Goal: Task Accomplishment & Management: Manage account settings

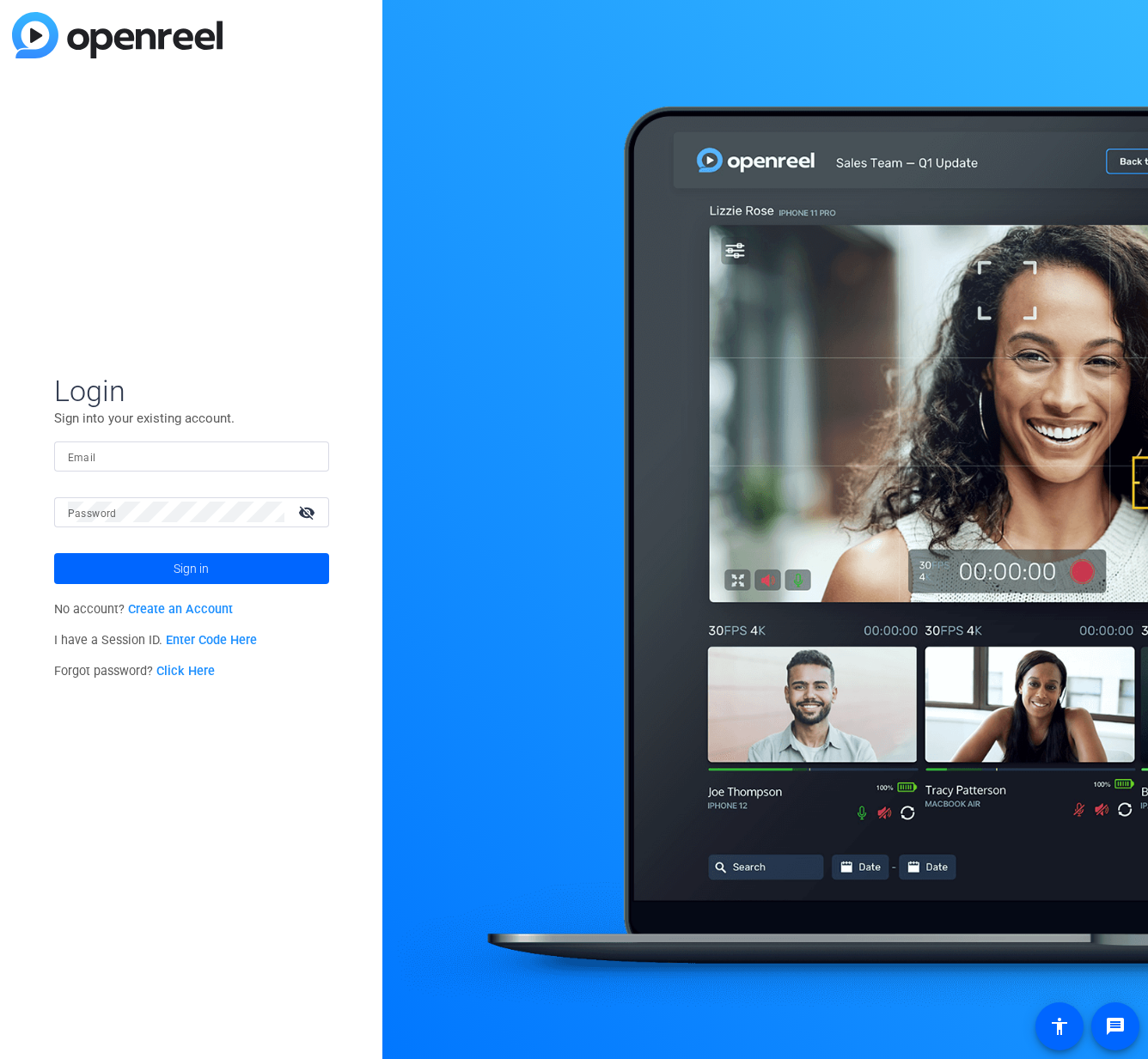
click at [166, 464] on input "Email" at bounding box center [191, 456] width 247 height 21
click at [162, 459] on input "Email" at bounding box center [191, 456] width 247 height 21
type input "s"
click at [152, 463] on input "Email" at bounding box center [191, 456] width 247 height 21
type input "s"
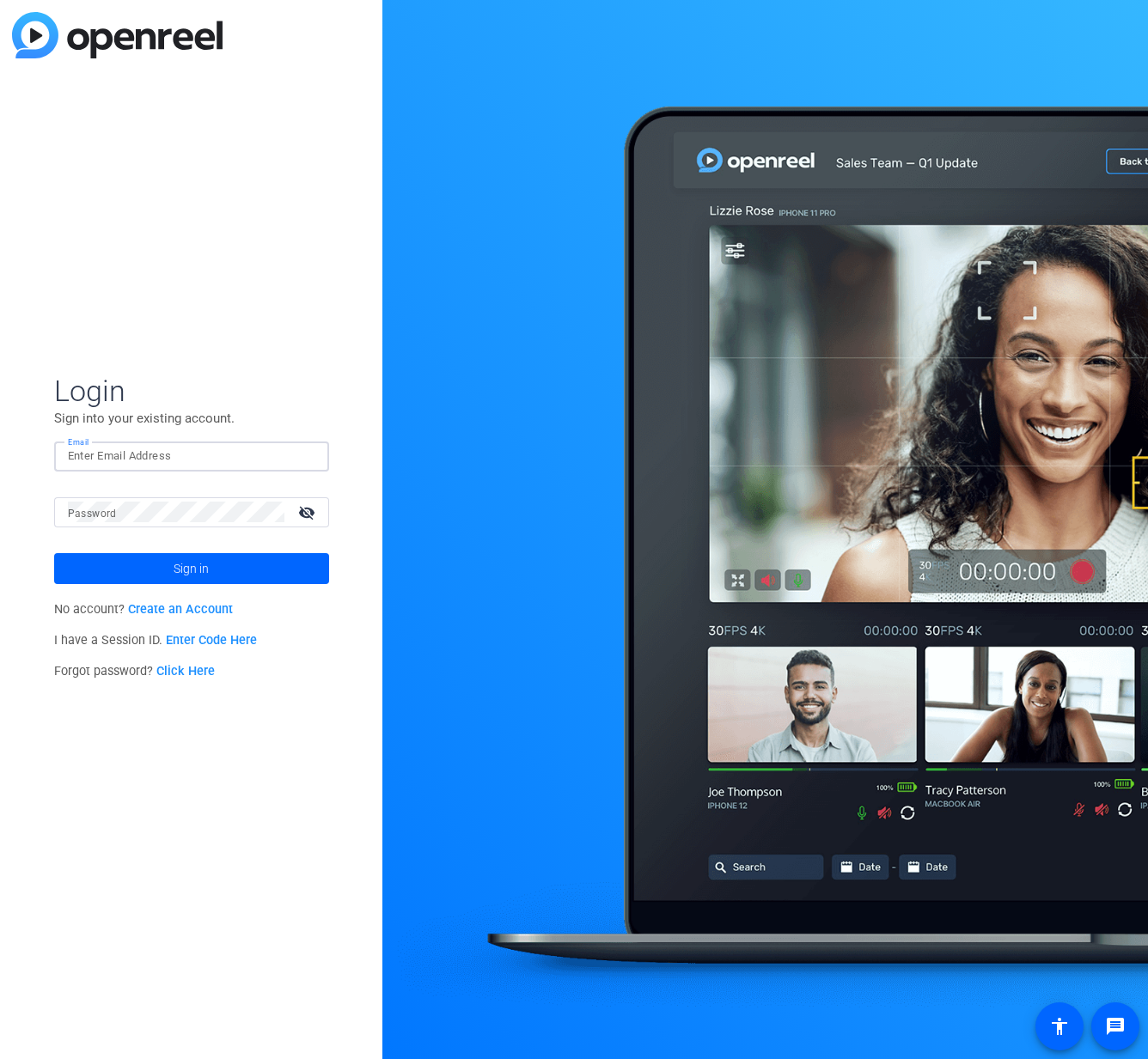
type input "s"
type input "[PERSON_NAME][EMAIL_ADDRESS][PERSON_NAME][DOMAIN_NAME]"
click at [54, 554] on button "Sign in" at bounding box center [192, 568] width 275 height 31
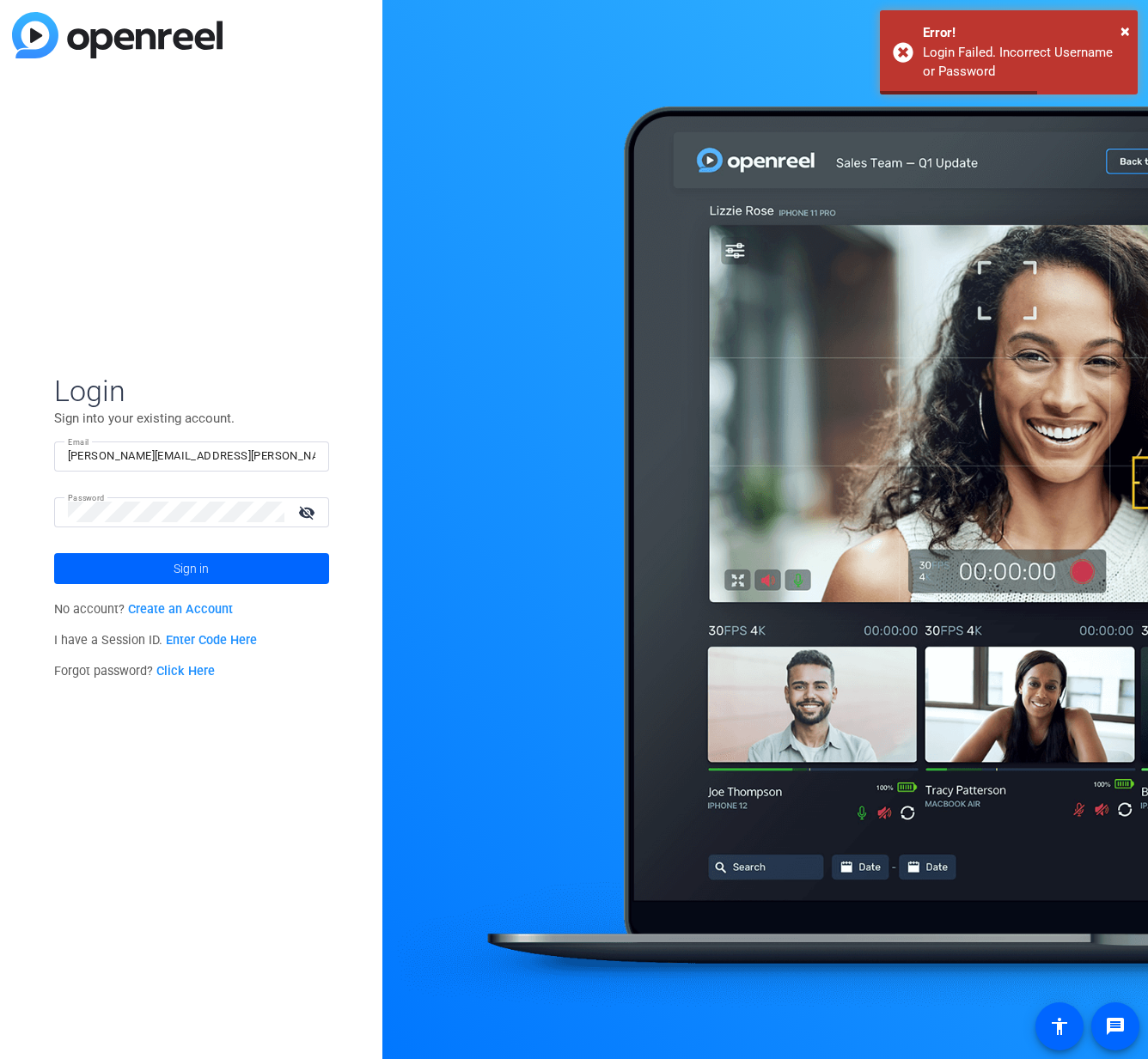
click at [300, 516] on mat-icon "visibility_off" at bounding box center [308, 512] width 41 height 25
click at [54, 554] on button "Sign in" at bounding box center [192, 568] width 275 height 31
